Goal: Task Accomplishment & Management: Use online tool/utility

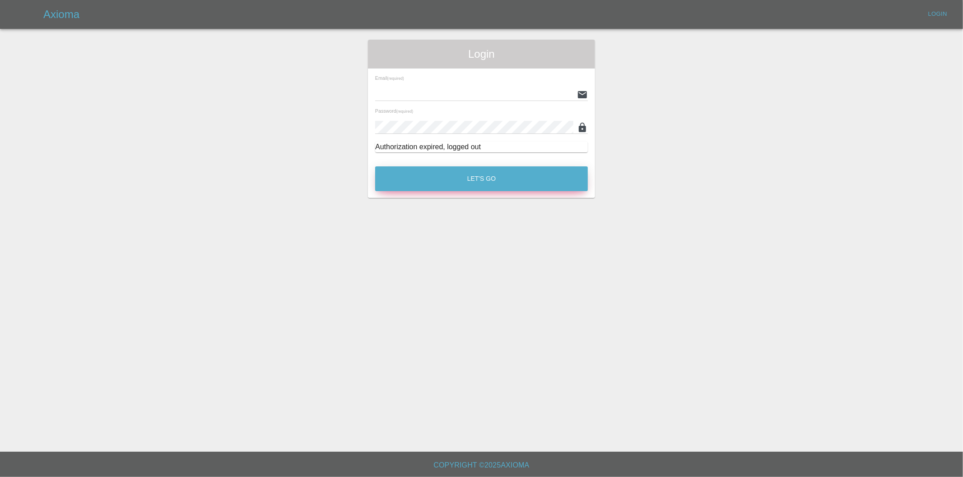
type input "[EMAIL_ADDRESS][DOMAIN_NAME]"
click at [427, 169] on button "Let's Go" at bounding box center [481, 179] width 213 height 25
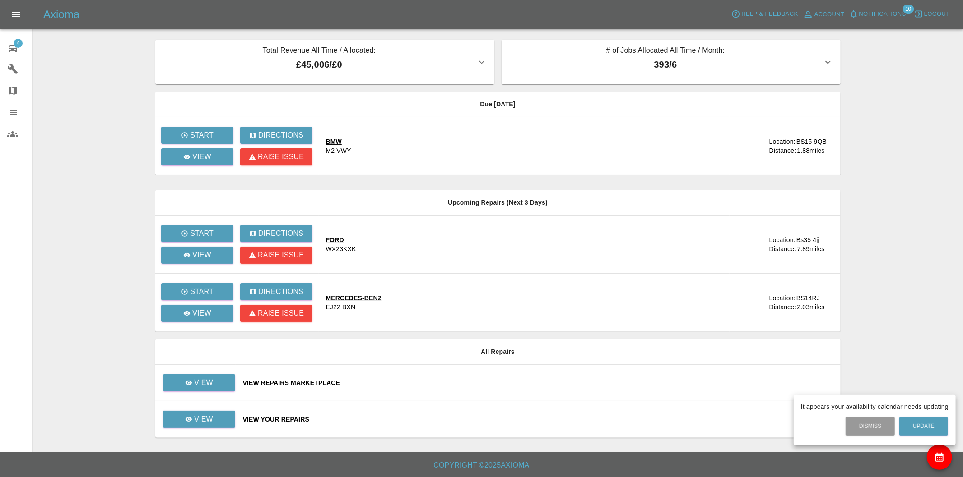
click at [187, 373] on div at bounding box center [481, 238] width 963 height 477
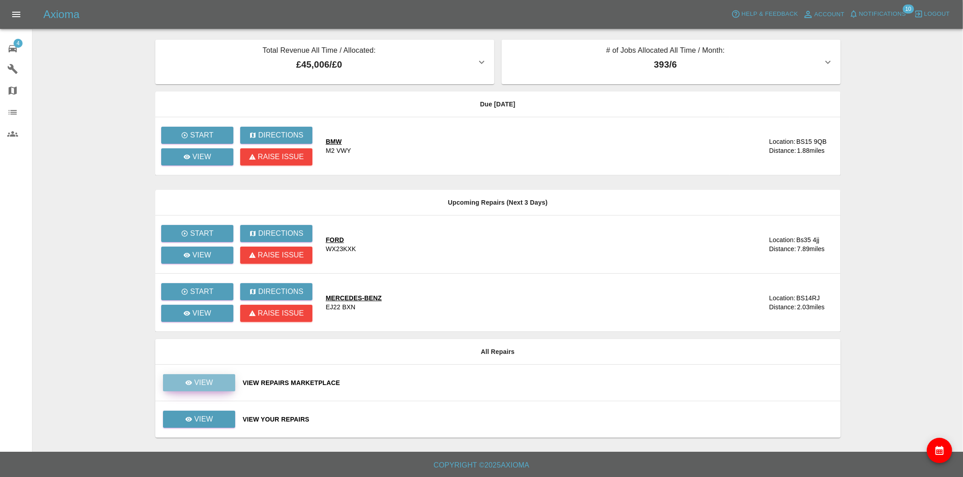
click at [192, 380] on div "View" at bounding box center [199, 383] width 28 height 11
